Goal: Transaction & Acquisition: Obtain resource

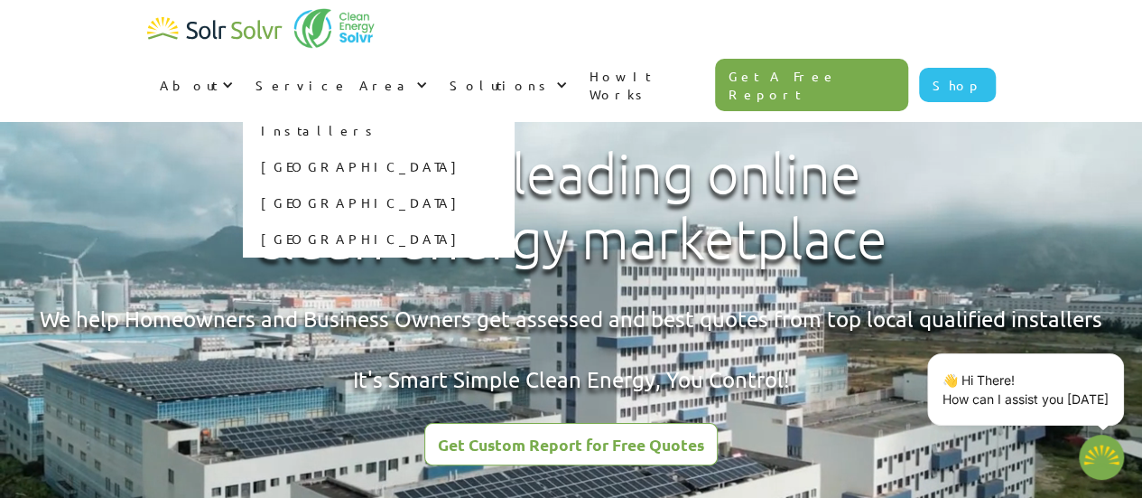
click at [514, 148] on link "[GEOGRAPHIC_DATA]" at bounding box center [378, 166] width 271 height 36
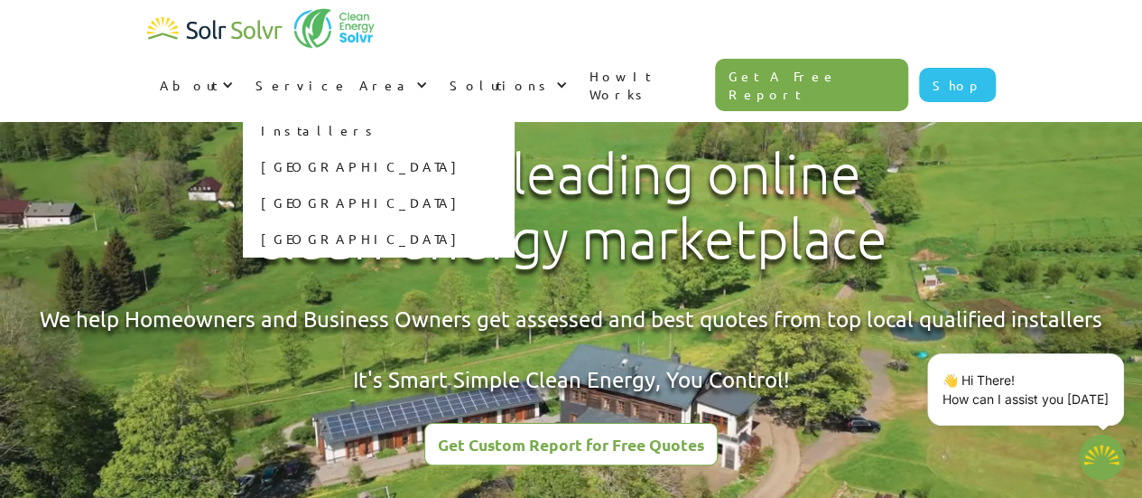
type textarea "x"
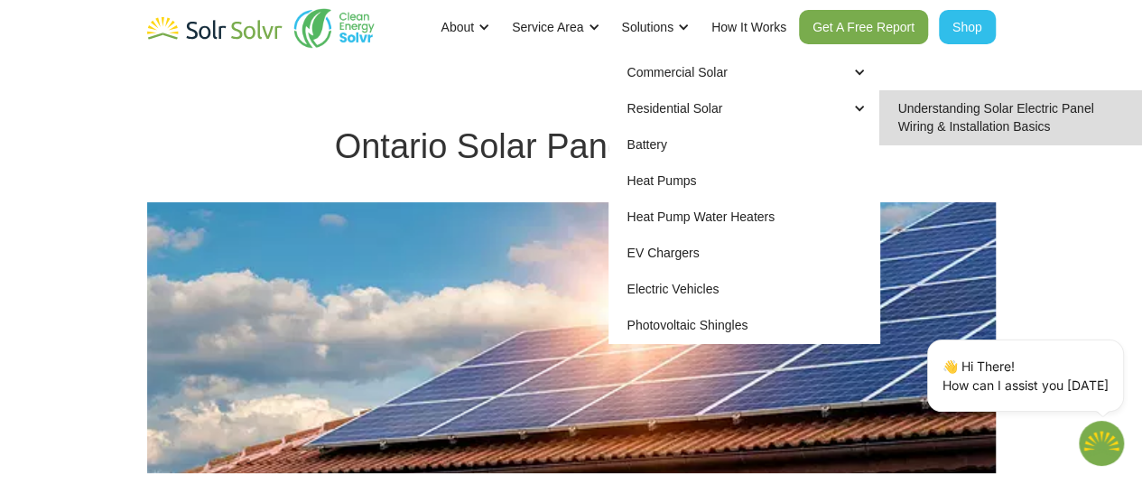
click at [668, 112] on div "Residential Solar" at bounding box center [675, 108] width 96 height 18
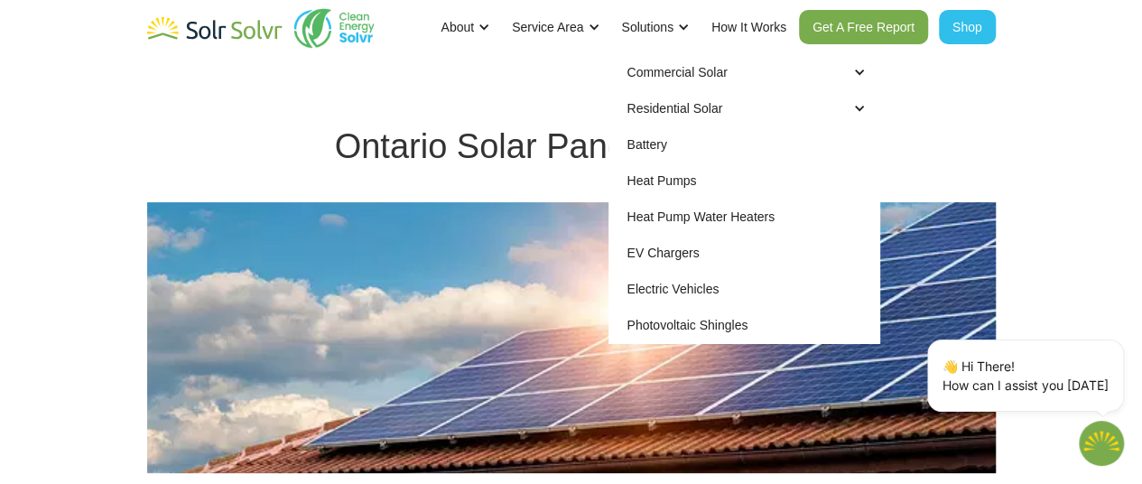
click at [665, 109] on div "Residential Solar" at bounding box center [675, 108] width 96 height 18
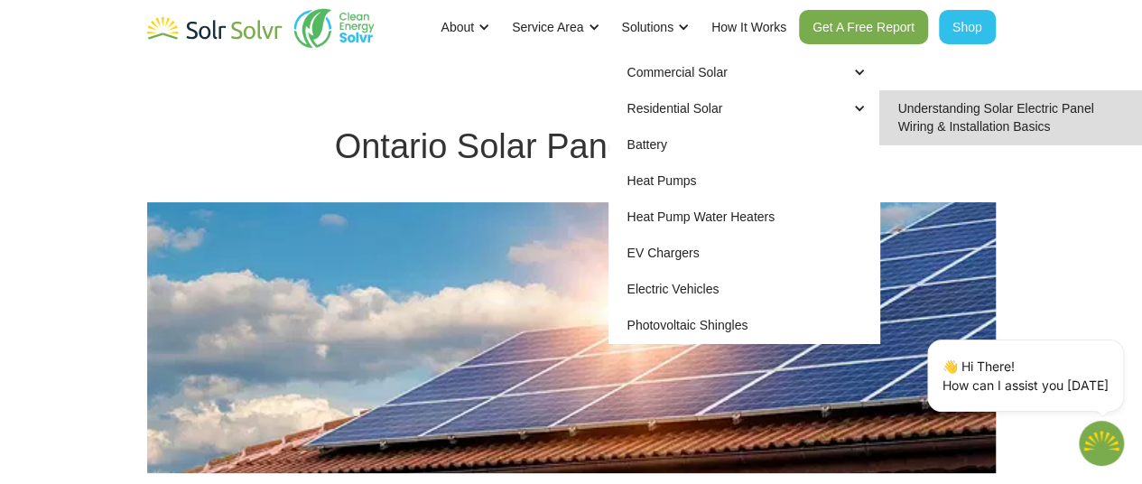
click at [948, 124] on link "Understanding Solar Electric Panel Wiring & Installation Basics" at bounding box center [1015, 117] width 271 height 54
type textarea "x"
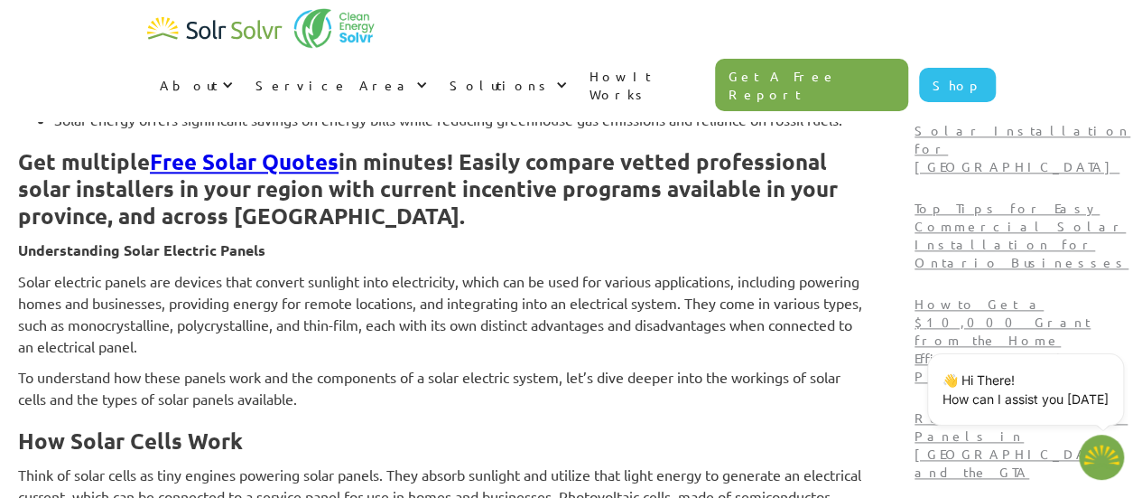
scroll to position [993, 0]
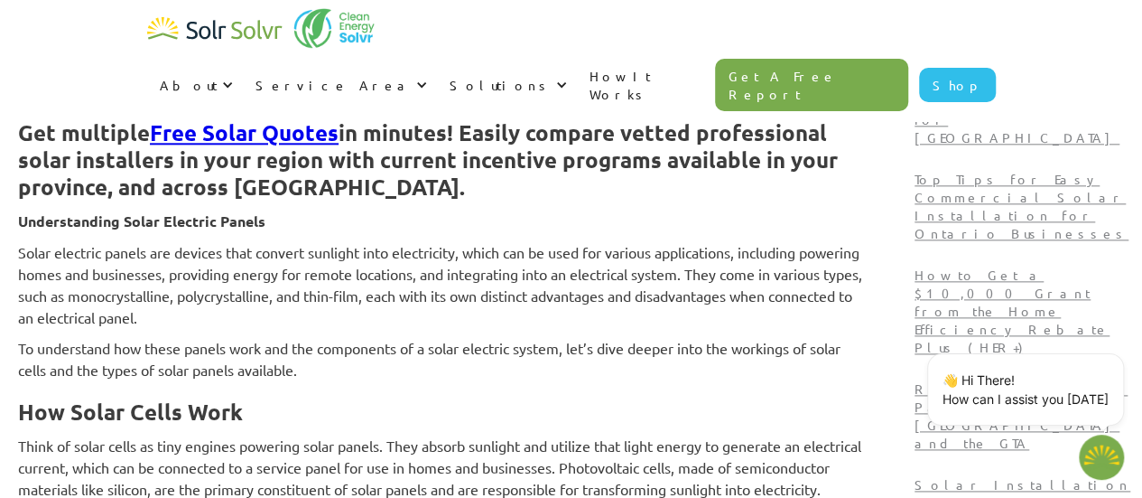
click at [339, 136] on strong "Free Solar Quotes" at bounding box center [244, 132] width 189 height 28
type textarea "x"
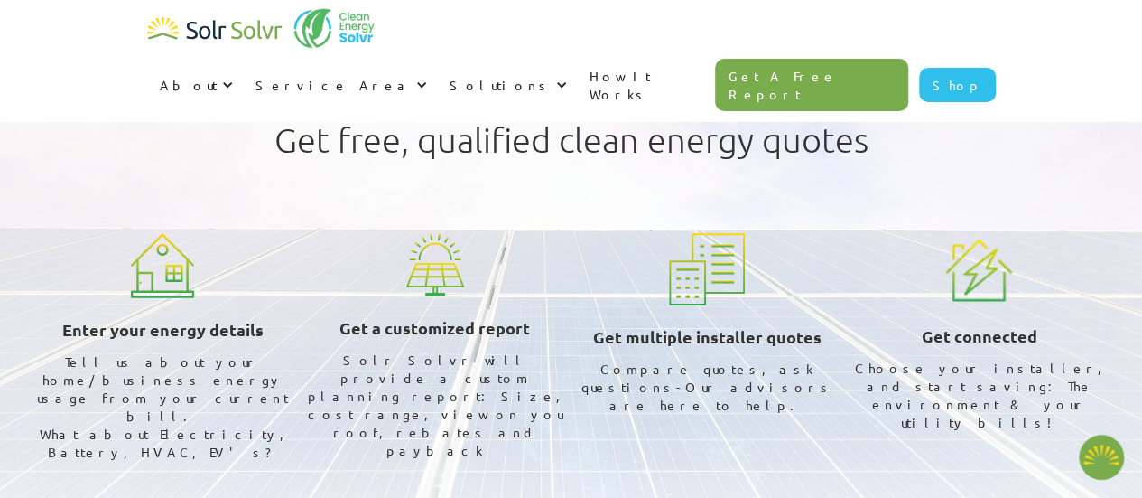
type textarea "x"
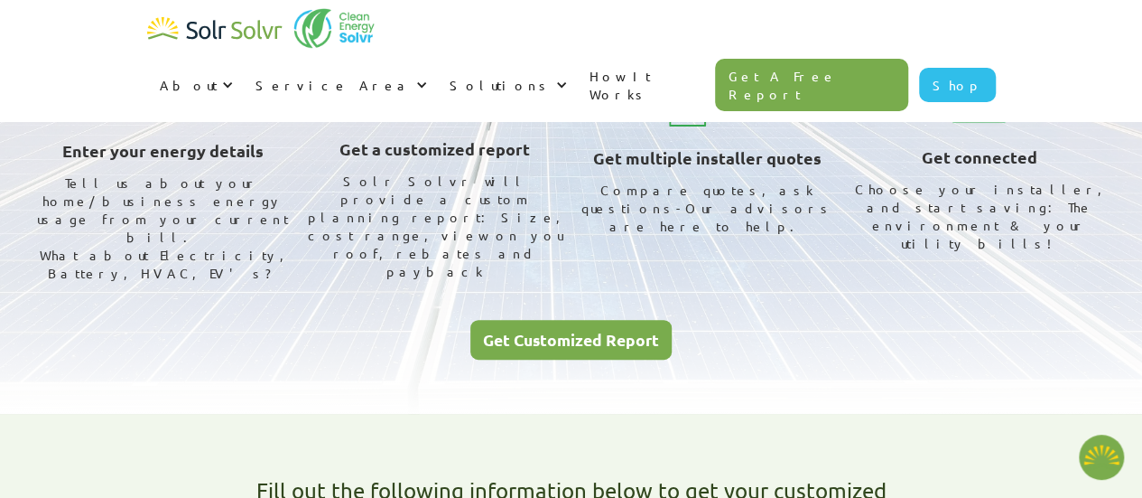
scroll to position [181, 0]
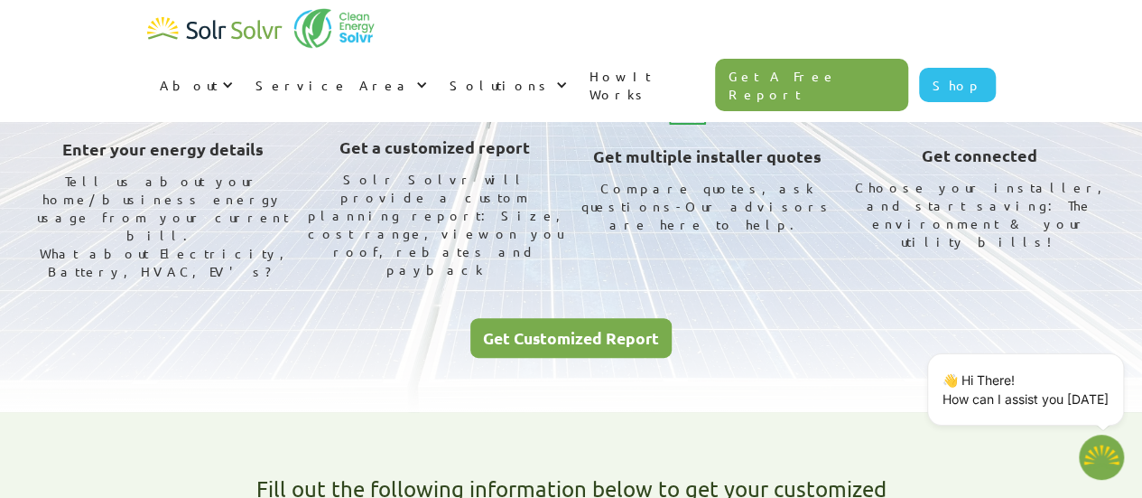
click at [703, 210] on div "Compare quotes, ask questions-Our advisors are here to help." at bounding box center [708, 206] width 258 height 54
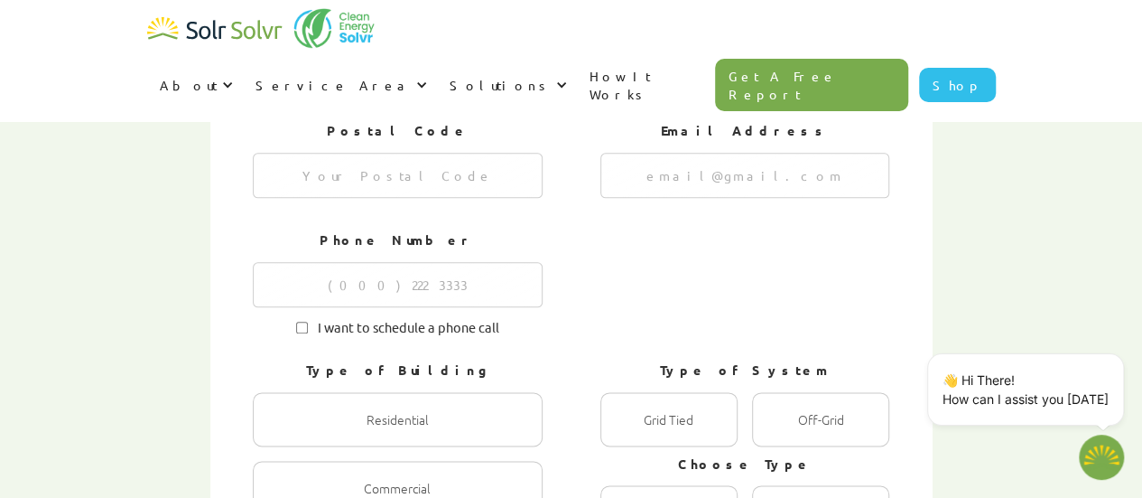
scroll to position [1084, 0]
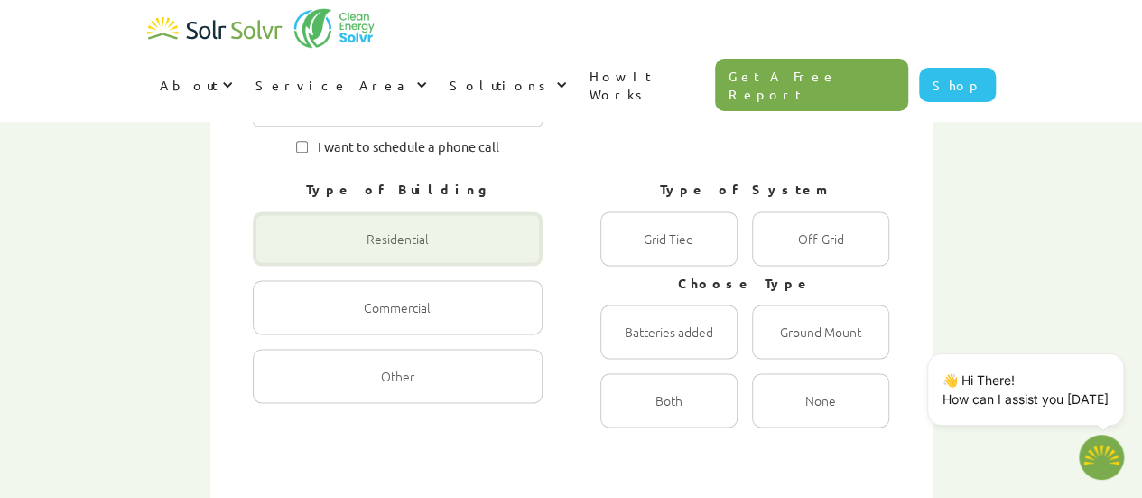
click at [410, 211] on div "1 of 4" at bounding box center [398, 238] width 290 height 54
click at [278, 252] on input "Residential Radio" at bounding box center [272, 258] width 12 height 12
radio input "true"
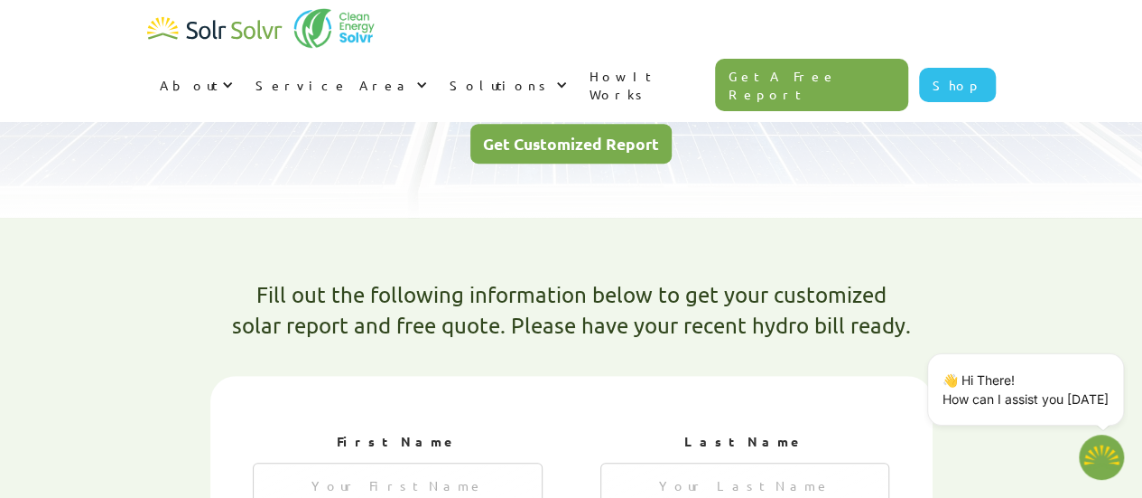
scroll to position [361, 0]
